Goal: Complete application form

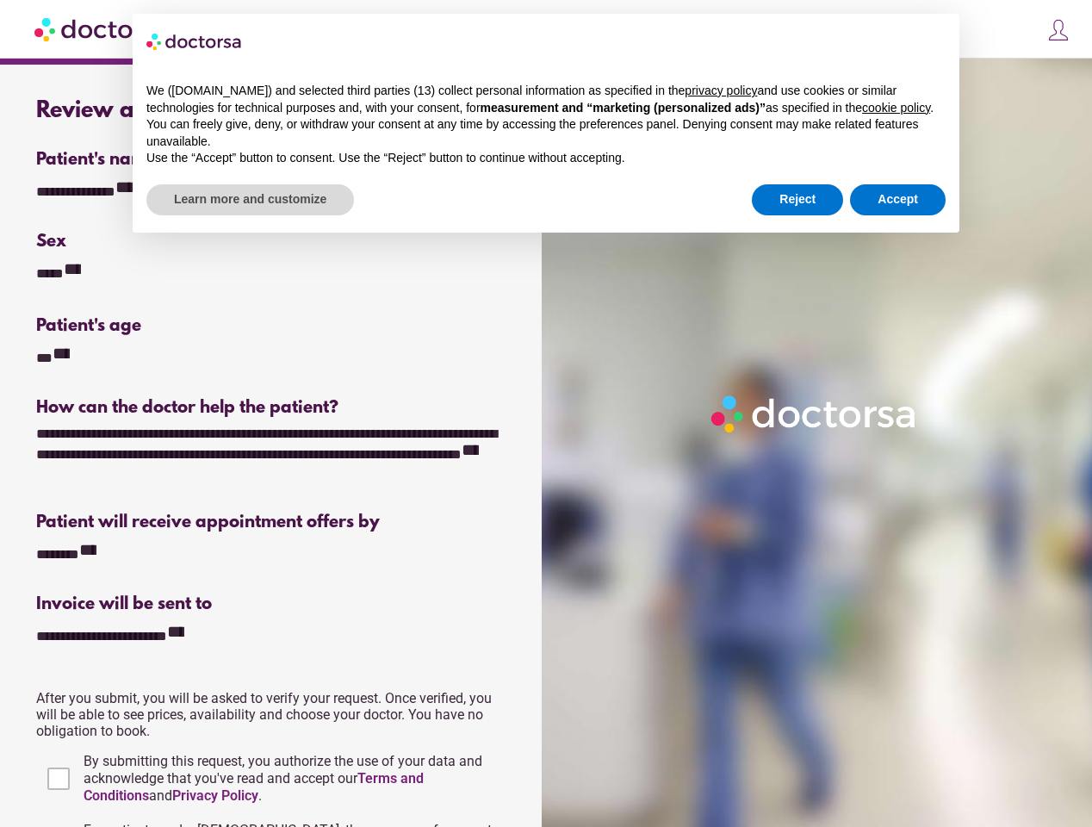
click at [546, 413] on div at bounding box center [820, 472] width 557 height 827
click at [96, 189] on div "**********" at bounding box center [96, 189] width 121 height 23
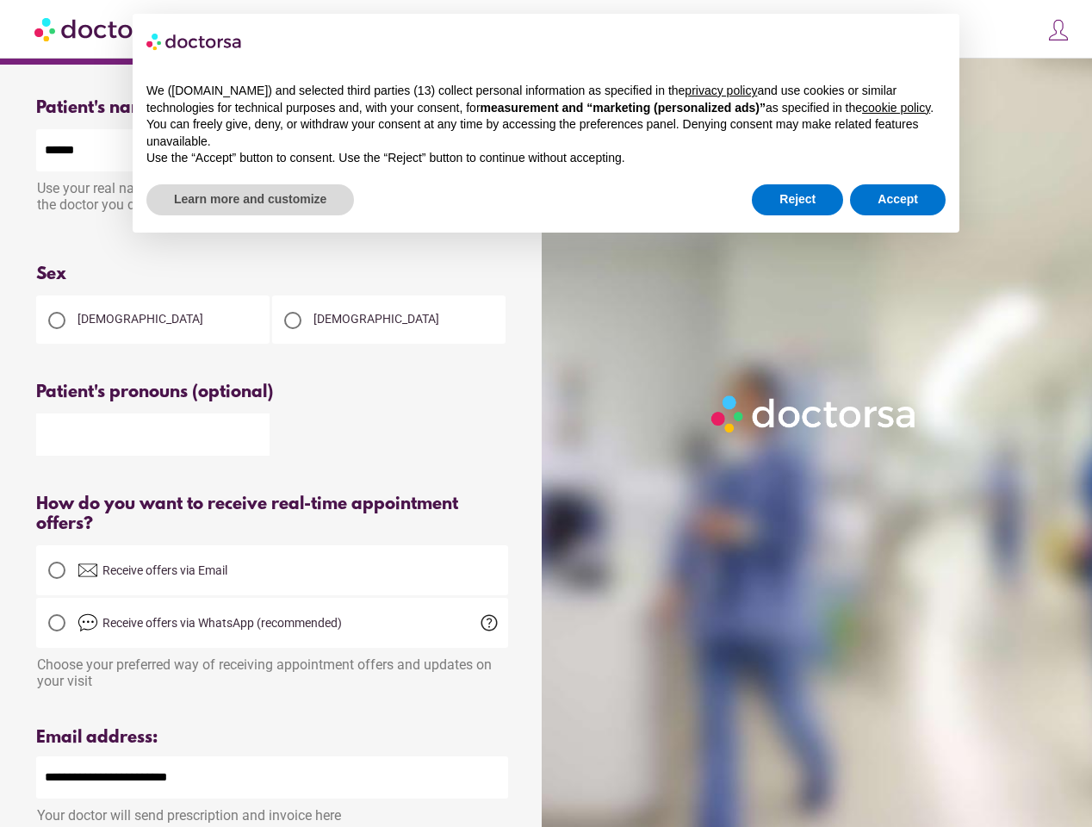
click at [61, 271] on div "Sex" at bounding box center [272, 274] width 472 height 20
click at [54, 356] on div "Please select an option" at bounding box center [272, 359] width 472 height 22
click at [272, 454] on div at bounding box center [272, 433] width 472 height 45
click at [76, 552] on div "Receive offers via Email" at bounding box center [272, 570] width 472 height 50
click at [122, 633] on span "Receive offers via WhatsApp (recommended)" at bounding box center [292, 622] width 431 height 21
